Goal: Task Accomplishment & Management: Use online tool/utility

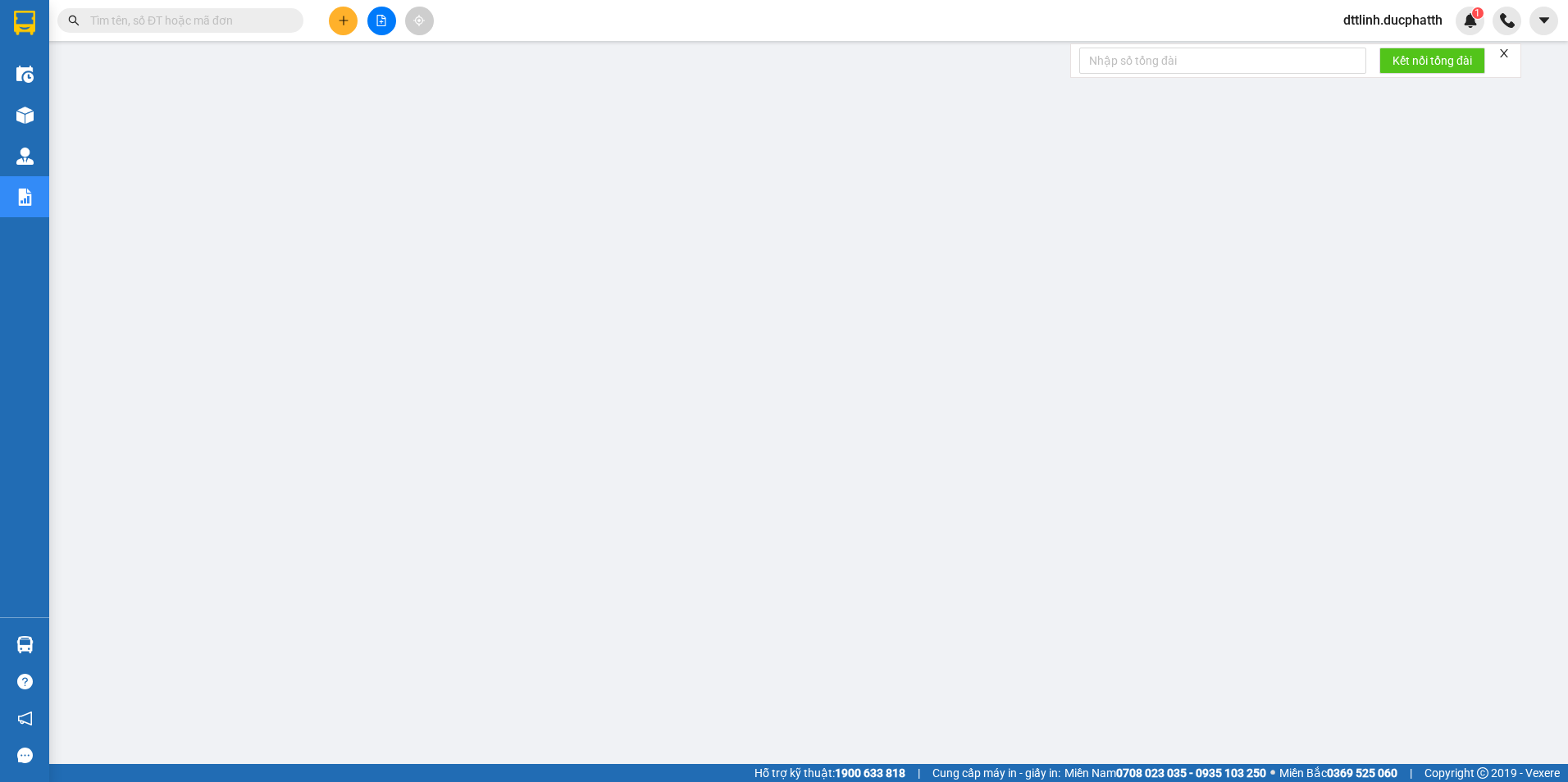
click at [379, 12] on button at bounding box center [382, 20] width 28 height 28
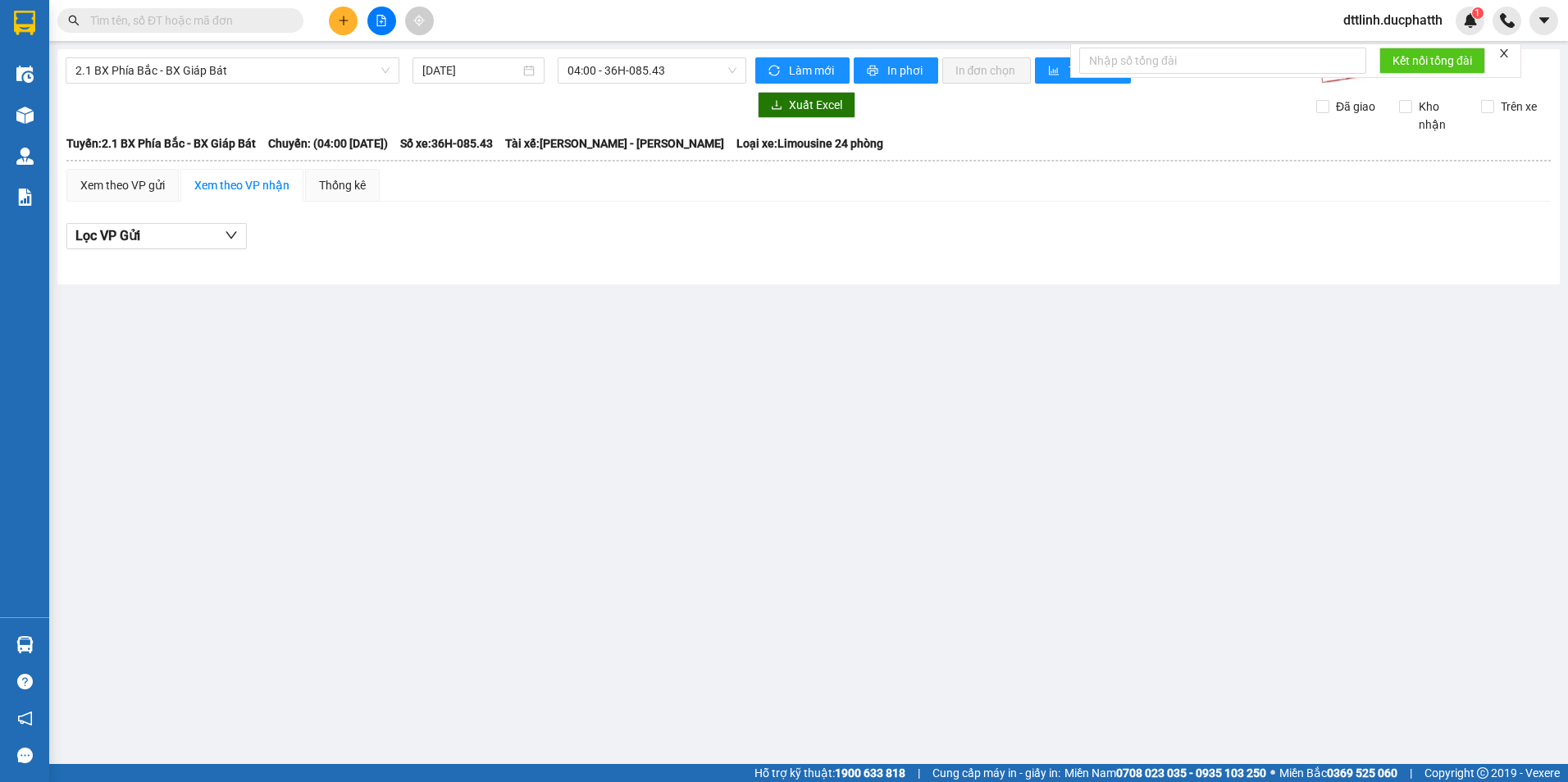
click at [293, 85] on div "2.1 BX Phía Bắc - BX Giáp Bát [DATE] 04:00 - 36H-085.43 Làm mới In phơi In đơn …" at bounding box center [809, 167] width 1502 height 235
click at [301, 71] on span "2.1 BX Phía Bắc - BX Giáp Bát" at bounding box center [233, 70] width 314 height 25
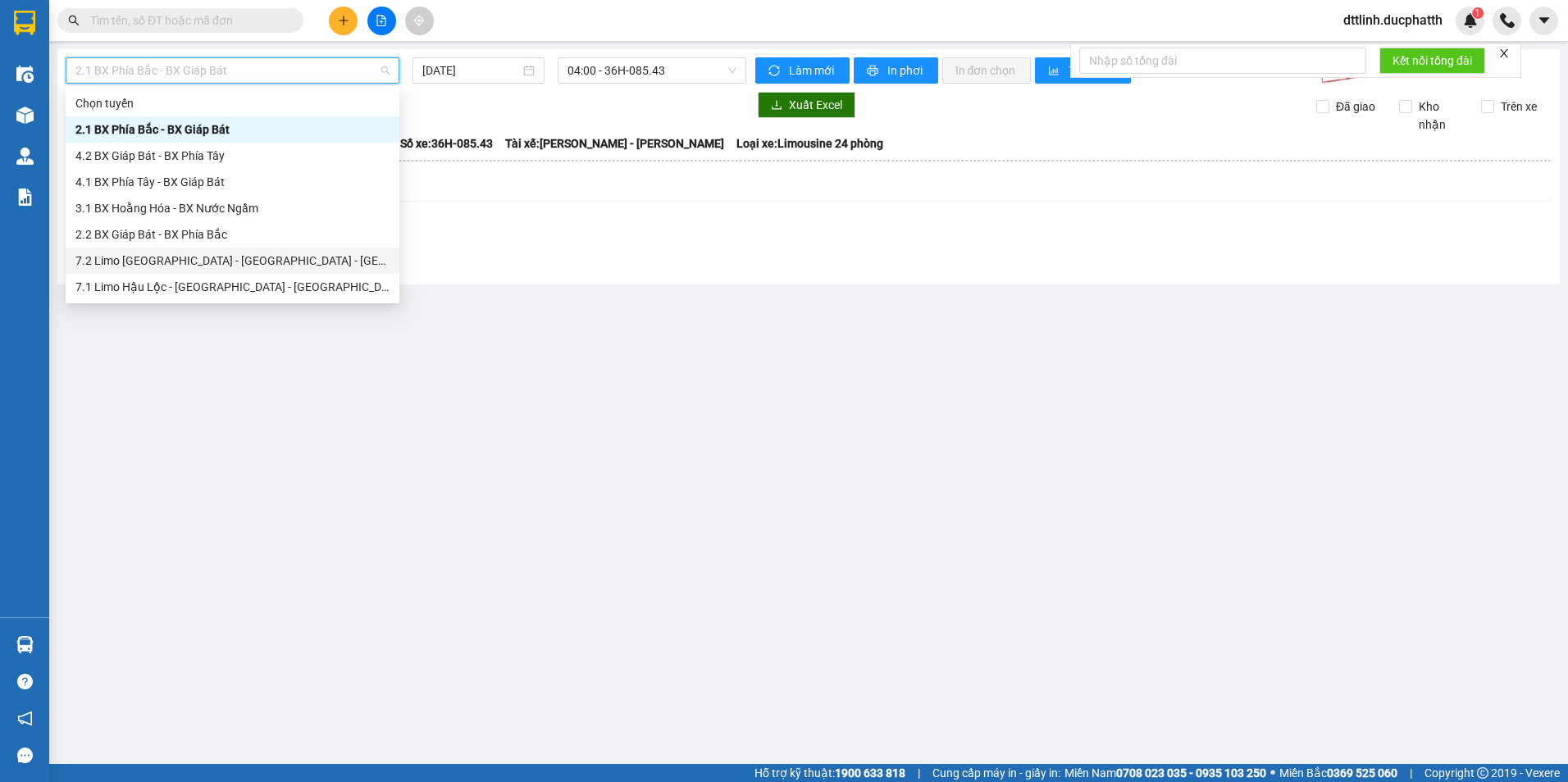
click at [174, 262] on div "7.2 Limo [GEOGRAPHIC_DATA] - [GEOGRAPHIC_DATA] - [GEOGRAPHIC_DATA]" at bounding box center [233, 261] width 314 height 18
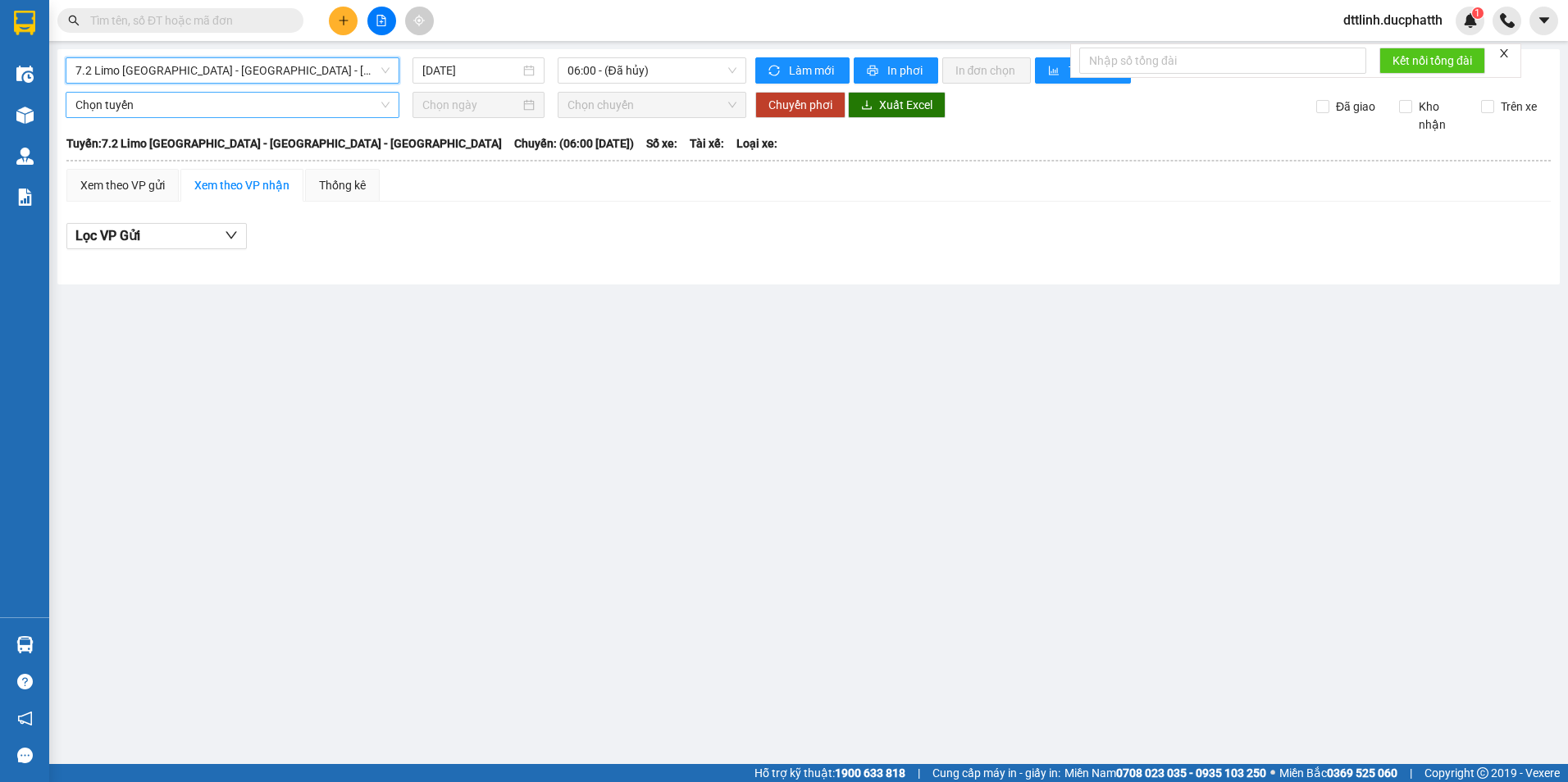
click at [321, 109] on span "Chọn tuyến" at bounding box center [233, 105] width 314 height 25
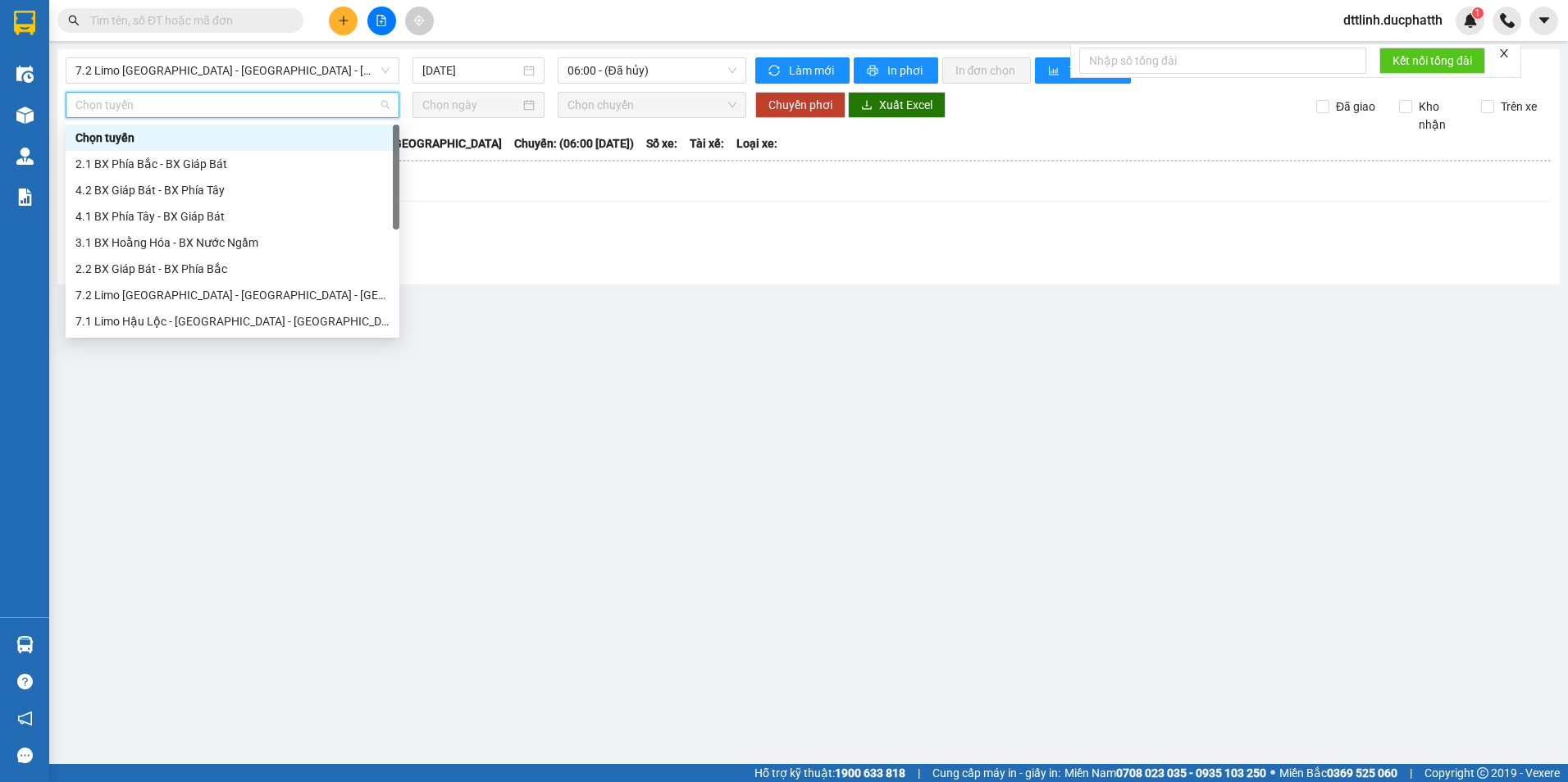
drag, startPoint x: 630, startPoint y: 258, endPoint x: 552, endPoint y: 230, distance: 82.9
click at [628, 258] on div at bounding box center [809, 258] width 1485 height 1
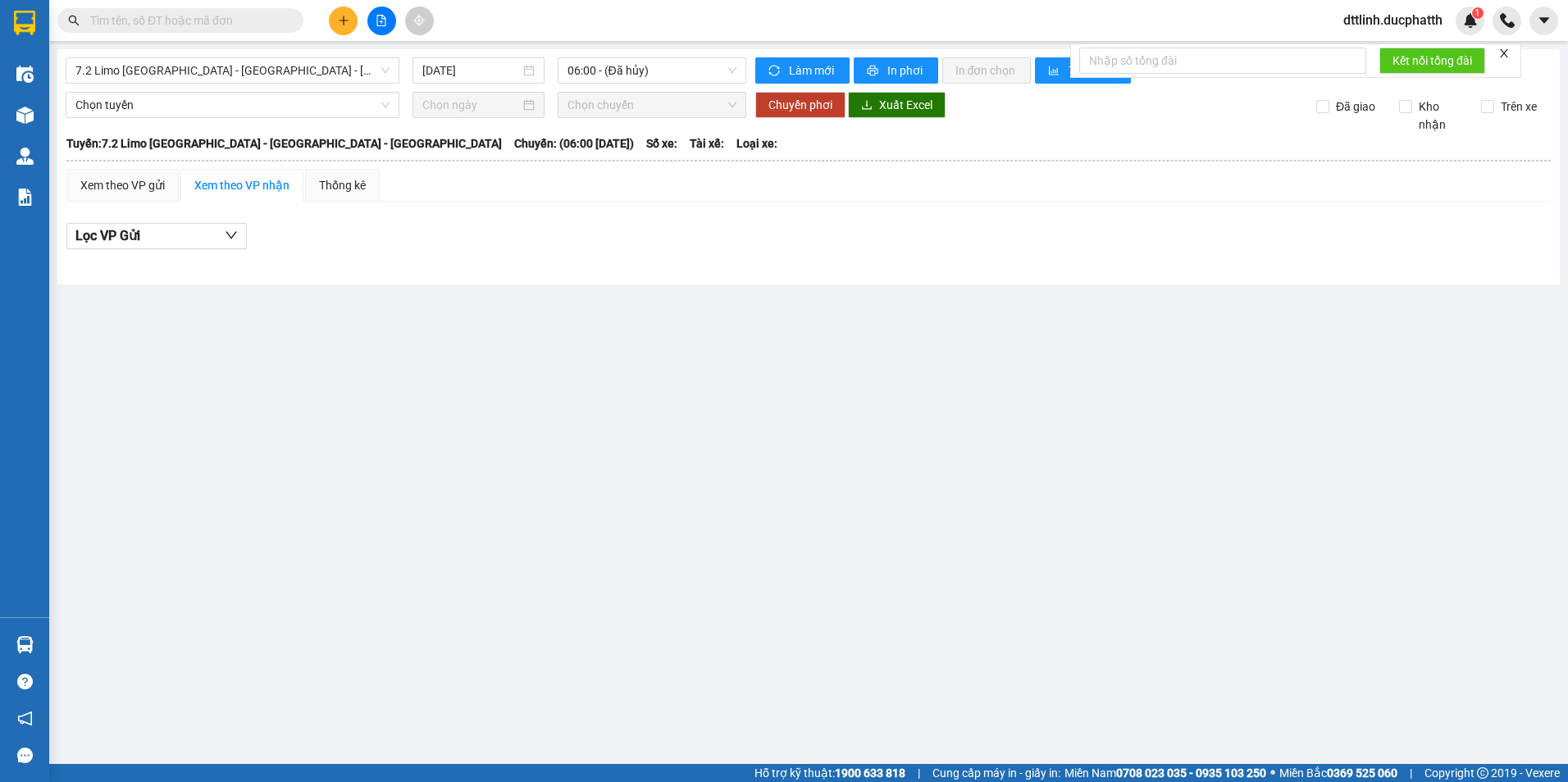
click at [773, 51] on icon "close" at bounding box center [1504, 53] width 12 height 12
click at [506, 76] on input "[DATE]" at bounding box center [471, 70] width 97 height 18
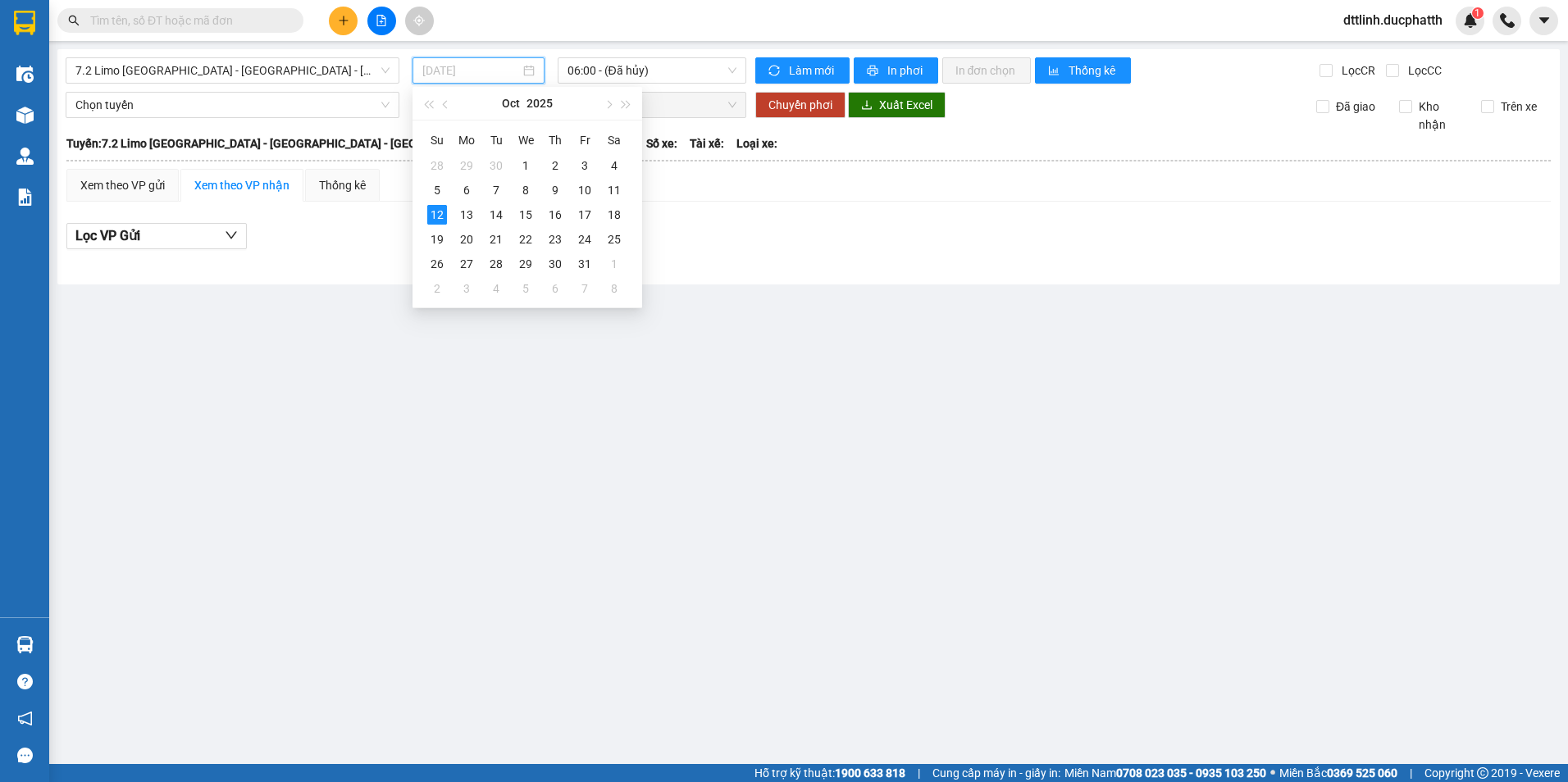
type input "[DATE]"
click at [622, 404] on main "7.2 Limo [GEOGRAPHIC_DATA] - [GEOGRAPHIC_DATA] Sơn - [GEOGRAPHIC_DATA] [DATE] 0…" at bounding box center [784, 382] width 1568 height 765
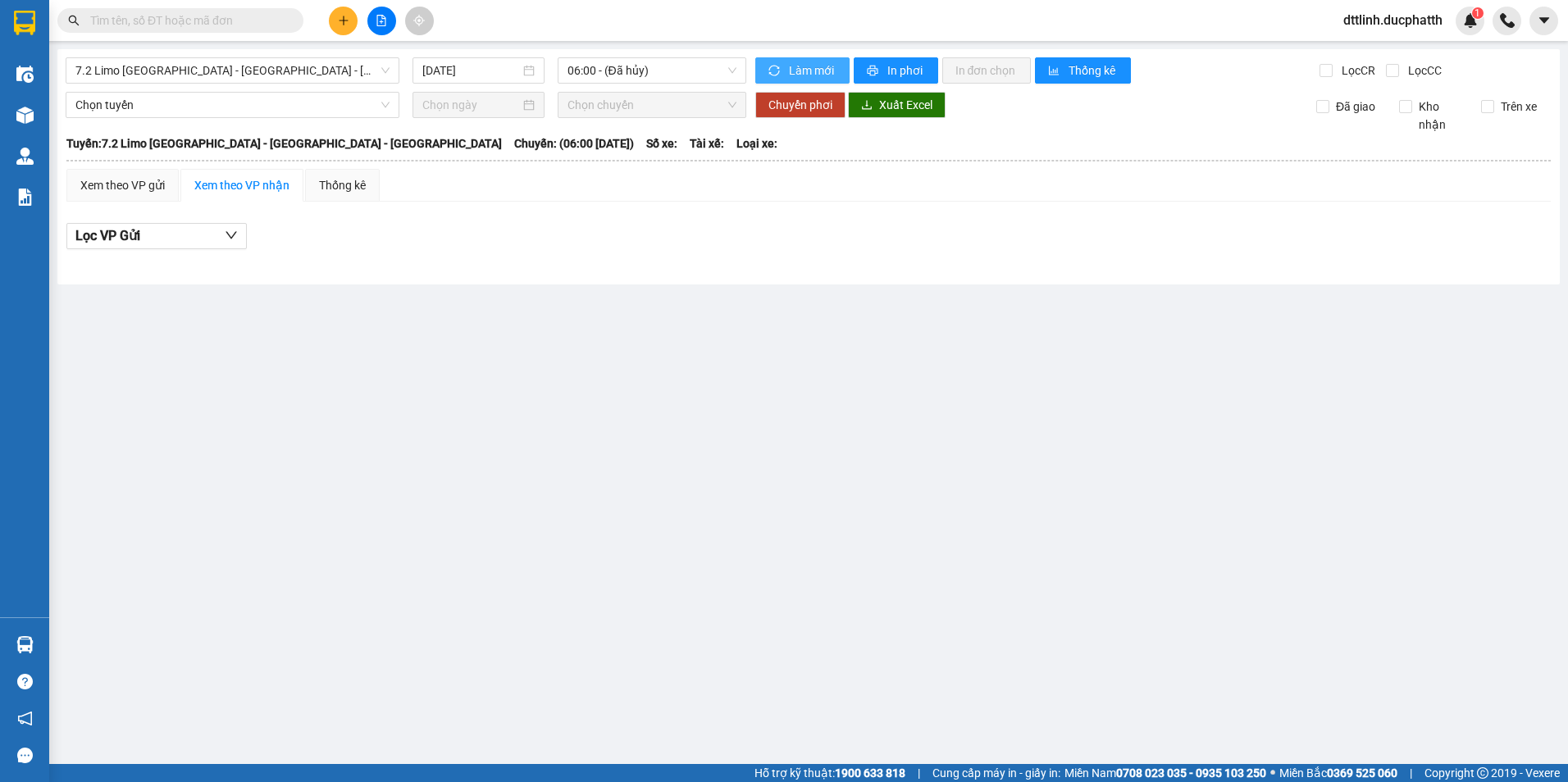
click at [773, 68] on span "Làm mới" at bounding box center [813, 70] width 47 height 18
